Goal: Information Seeking & Learning: Learn about a topic

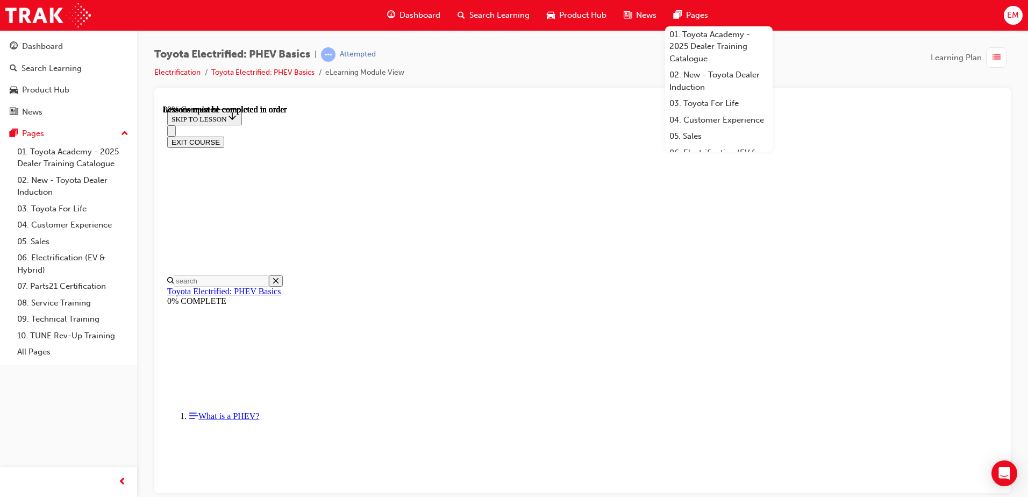
scroll to position [733, 0]
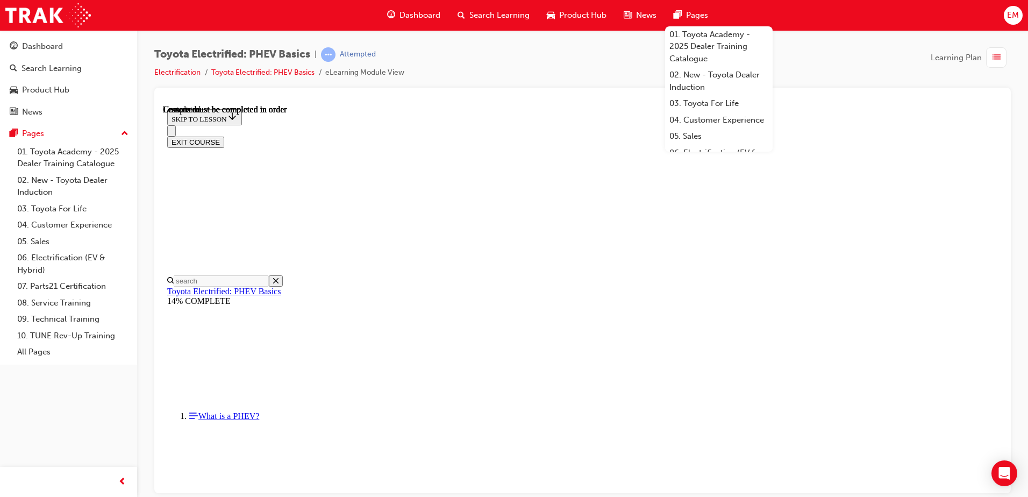
scroll to position [1336, 0]
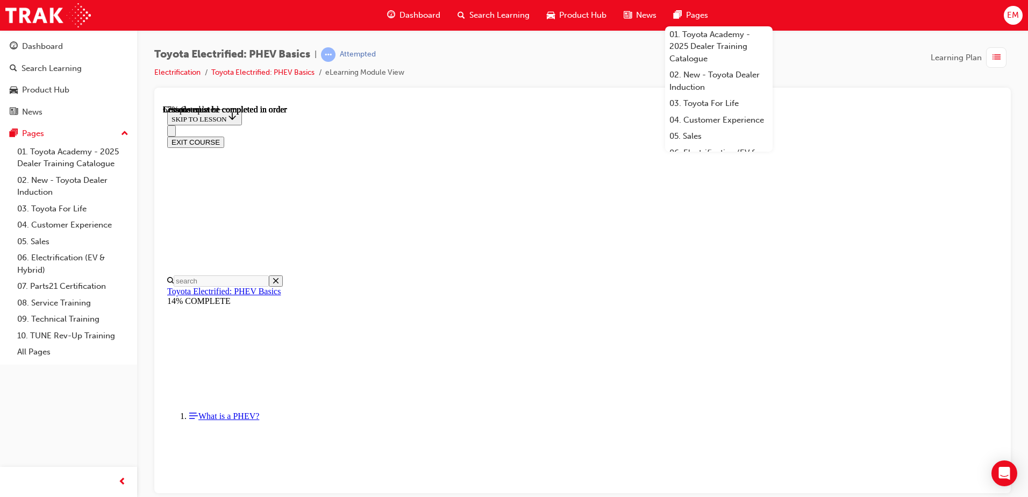
scroll to position [195, 0]
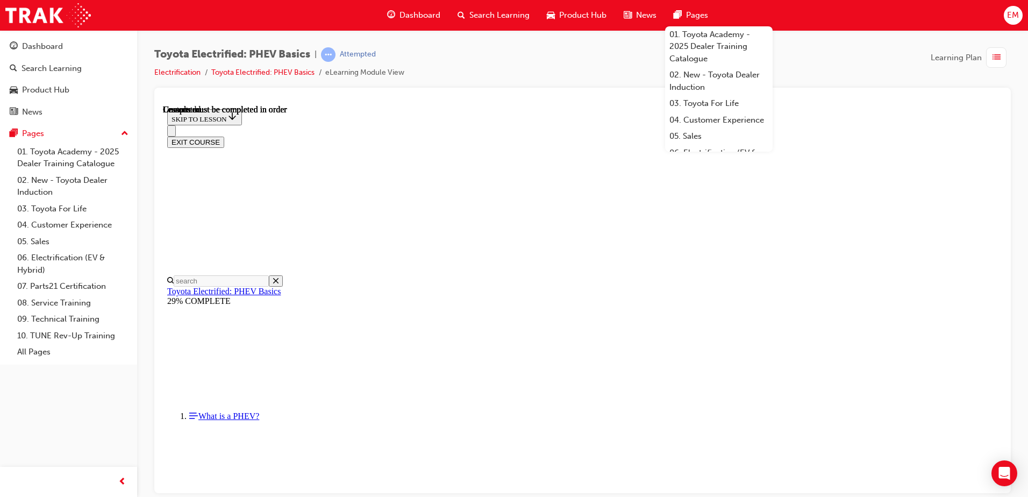
scroll to position [373, 0]
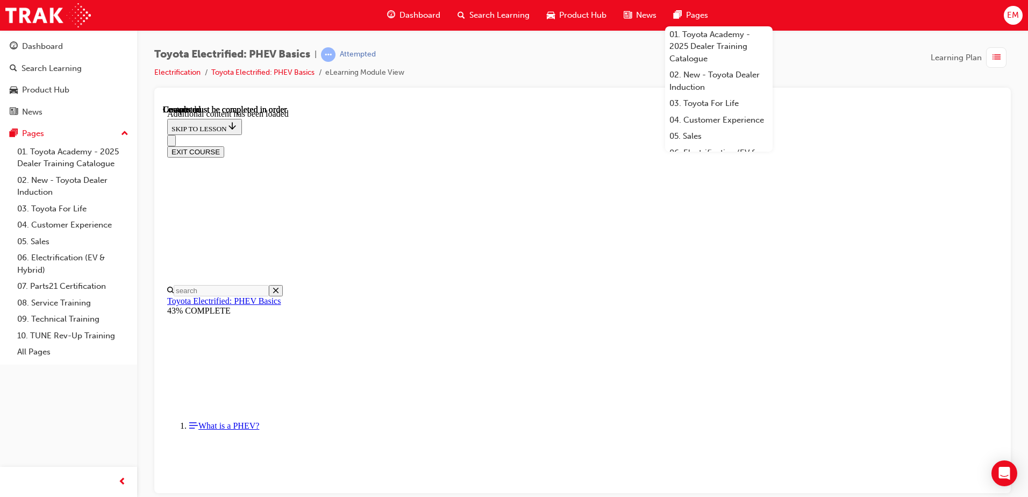
scroll to position [223, 0]
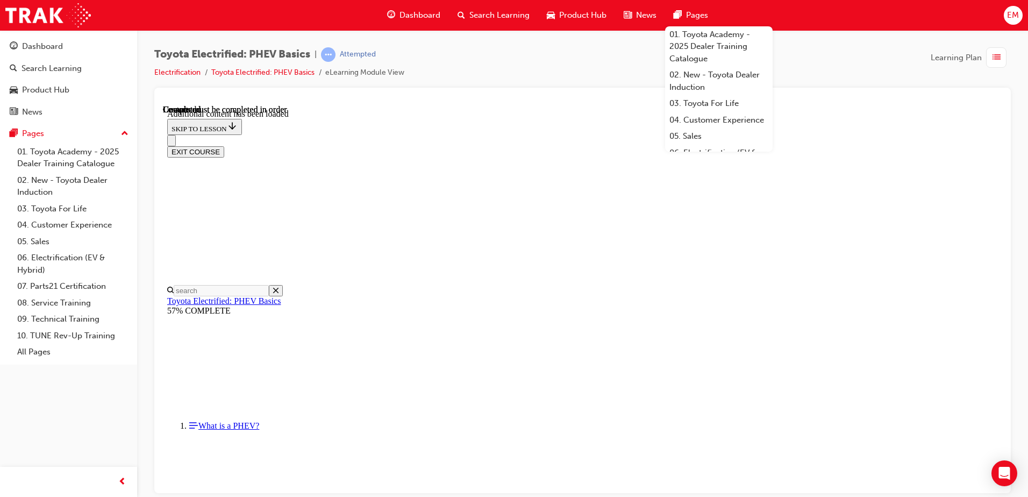
drag, startPoint x: 571, startPoint y: 348, endPoint x: 566, endPoint y: 314, distance: 34.2
drag, startPoint x: 558, startPoint y: 263, endPoint x: 562, endPoint y: 236, distance: 27.7
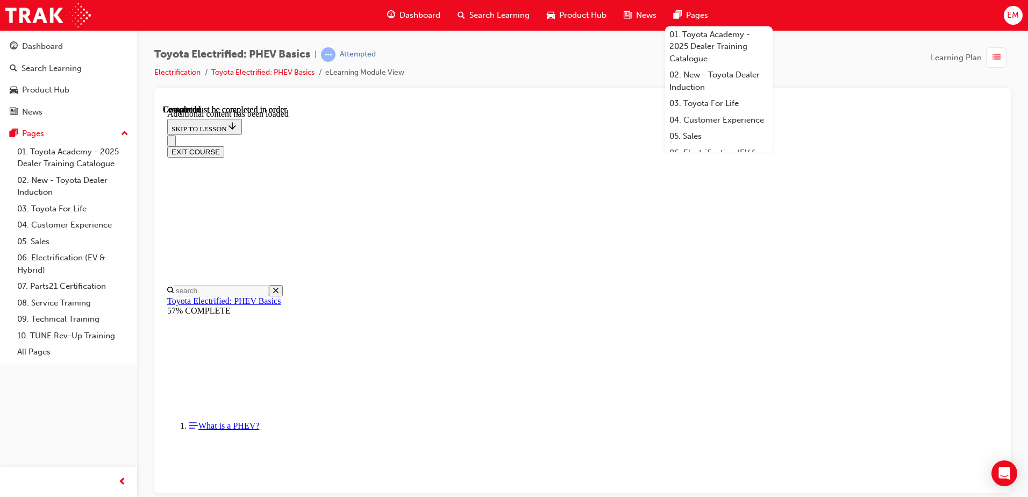
drag, startPoint x: 537, startPoint y: 271, endPoint x: 530, endPoint y: 235, distance: 36.2
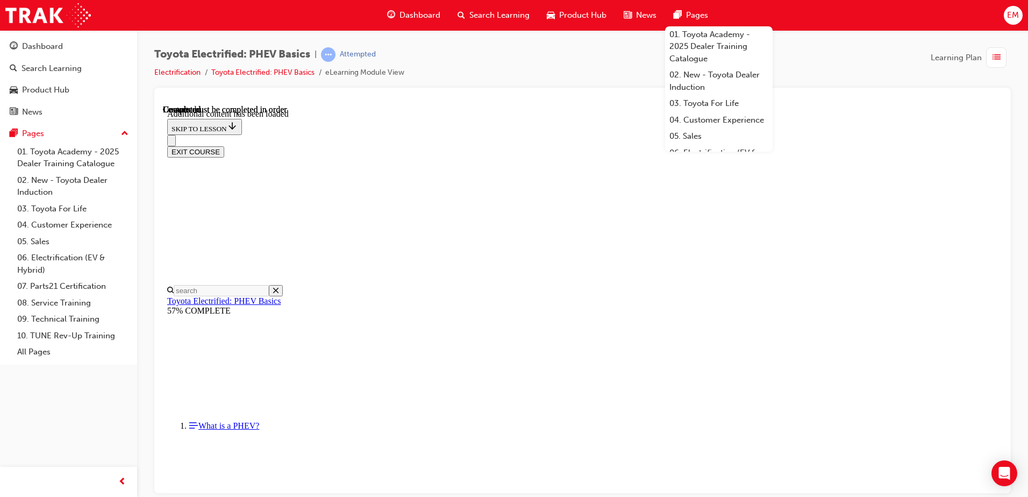
drag, startPoint x: 530, startPoint y: 235, endPoint x: 530, endPoint y: 183, distance: 51.6
